Goal: Information Seeking & Learning: Learn about a topic

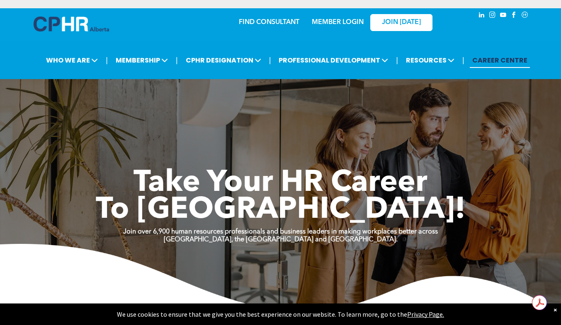
click at [334, 23] on link "MEMBER LOGIN" at bounding box center [338, 22] width 52 height 7
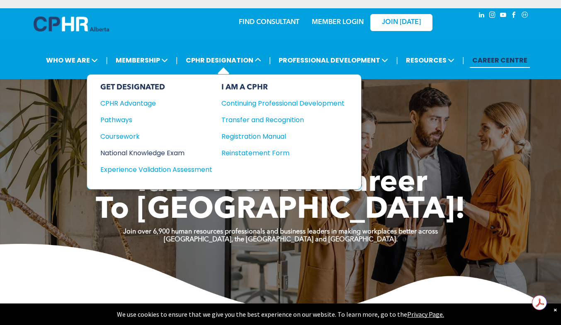
click at [170, 149] on div "National Knowledge Exam" at bounding box center [150, 153] width 101 height 10
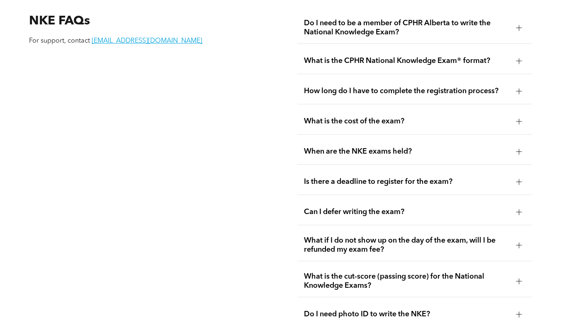
scroll to position [1046, 0]
click at [517, 278] on div at bounding box center [519, 281] width 6 height 6
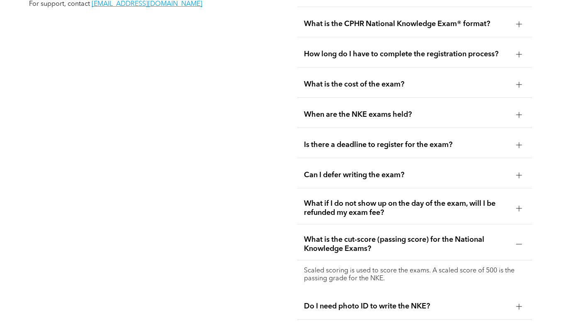
scroll to position [1106, 0]
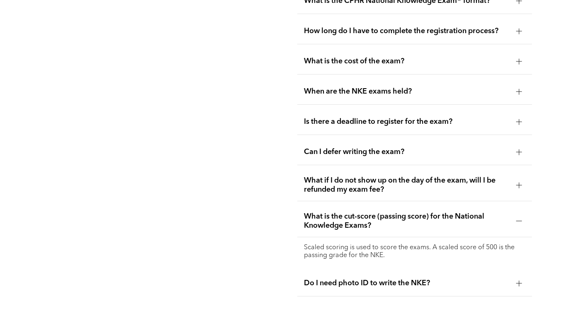
click at [464, 281] on div "Do I need photo ID to write the NKE?" at bounding box center [414, 284] width 235 height 26
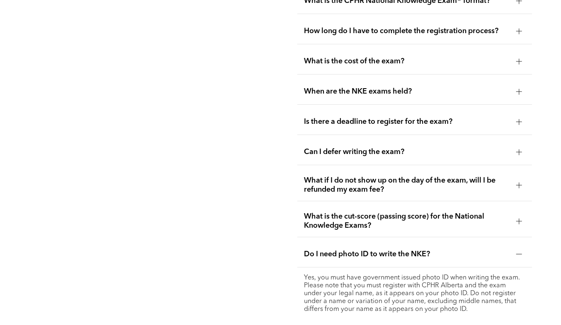
click at [469, 251] on div "Do I need photo ID to write the NKE?" at bounding box center [414, 255] width 235 height 26
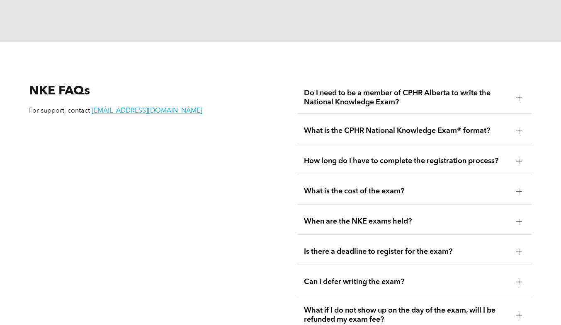
scroll to position [1013, 0]
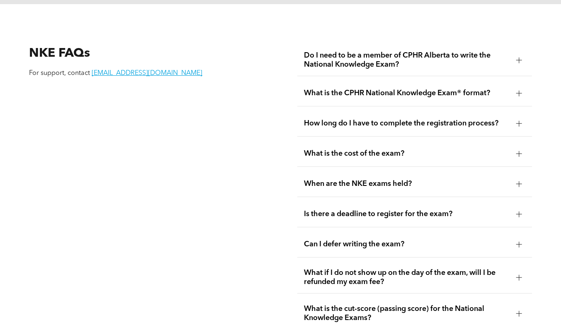
click at [479, 171] on div "When are the NKE exams held?" at bounding box center [414, 184] width 235 height 26
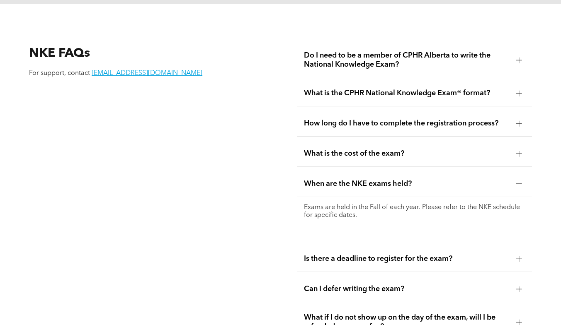
click at [479, 171] on div "When are the NKE exams held?" at bounding box center [414, 184] width 235 height 26
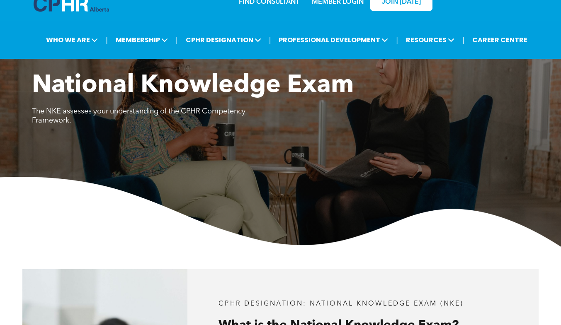
scroll to position [0, 0]
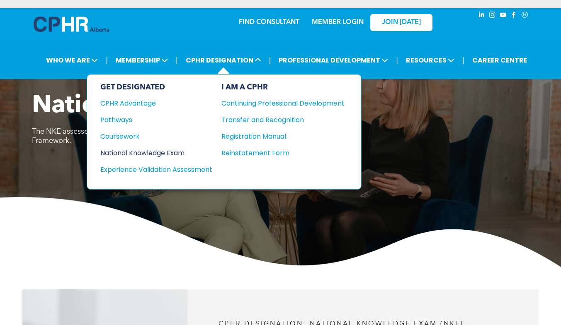
click at [114, 150] on div "National Knowledge Exam" at bounding box center [150, 153] width 101 height 10
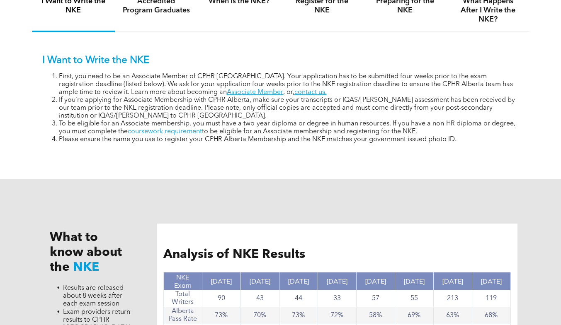
scroll to position [649, 0]
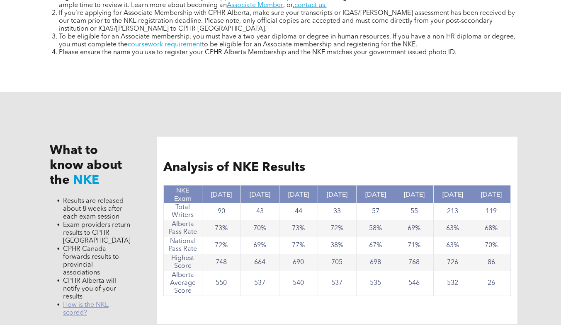
click at [79, 302] on link "﻿ How is the NKE scored?" at bounding box center [86, 309] width 46 height 15
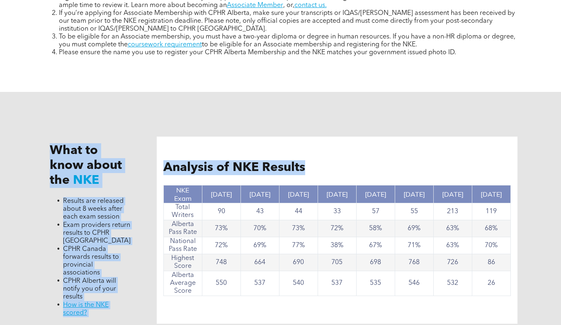
drag, startPoint x: 53, startPoint y: 153, endPoint x: 527, endPoint y: 294, distance: 494.3
click at [527, 294] on div "What to know about the NKE Results are released about 8 weeks after each exam s…" at bounding box center [280, 230] width 497 height 277
copy div "What to know about the NKE Results are released about 8 weeks after each exam s…"
click at [194, 124] on div "What to know about the NKE Results are released about 8 weeks after each exam s…" at bounding box center [280, 230] width 497 height 277
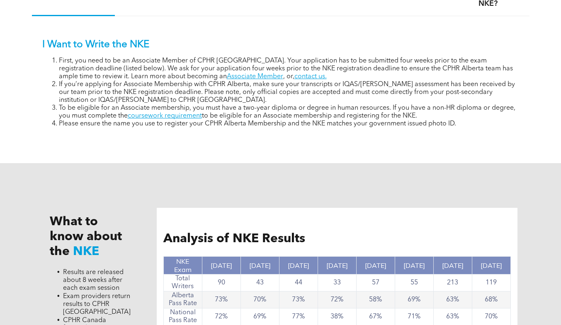
scroll to position [576, 0]
